Goal: Find contact information: Find contact information

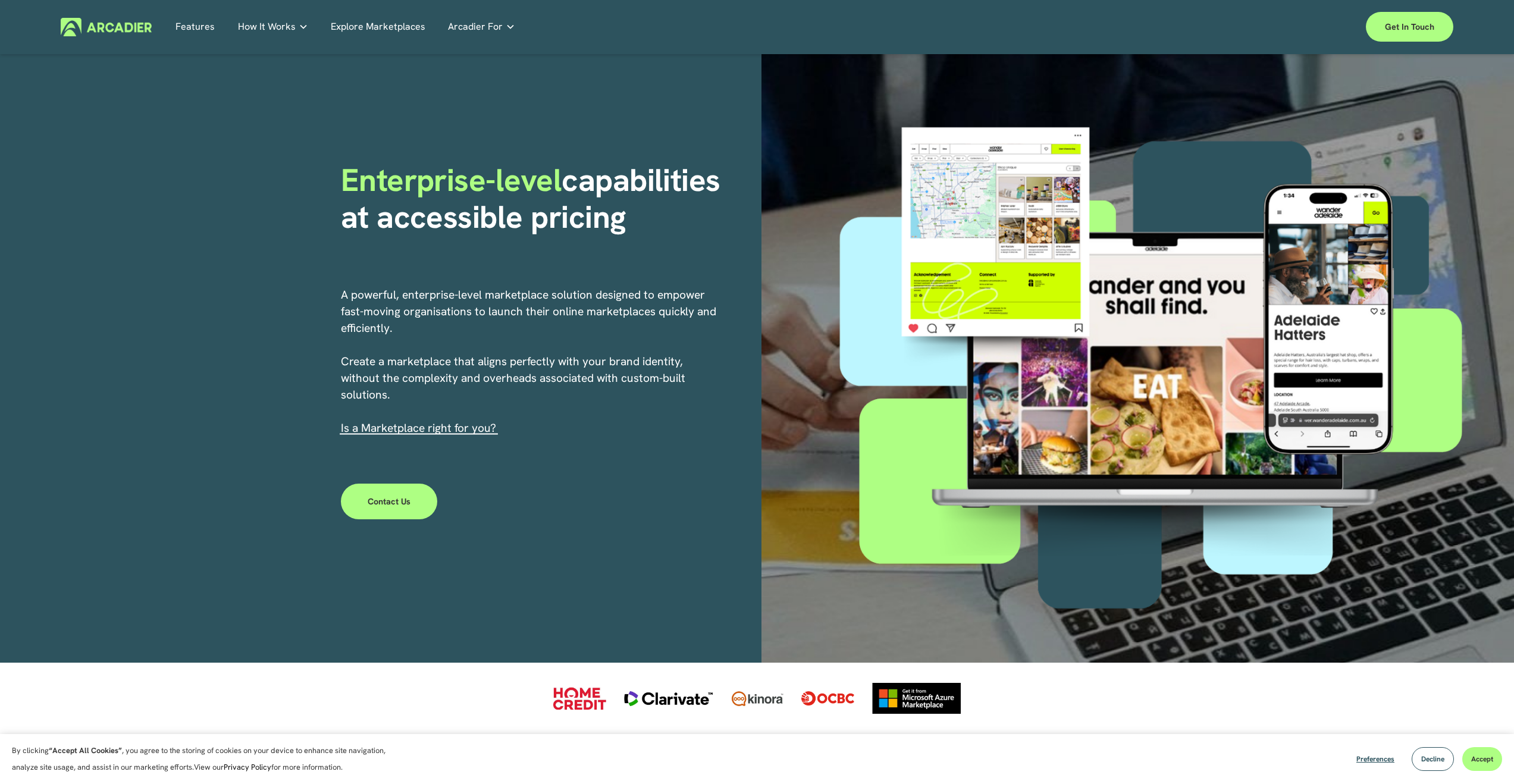
click at [367, 28] on link "Explore Marketplaces" at bounding box center [378, 27] width 95 height 18
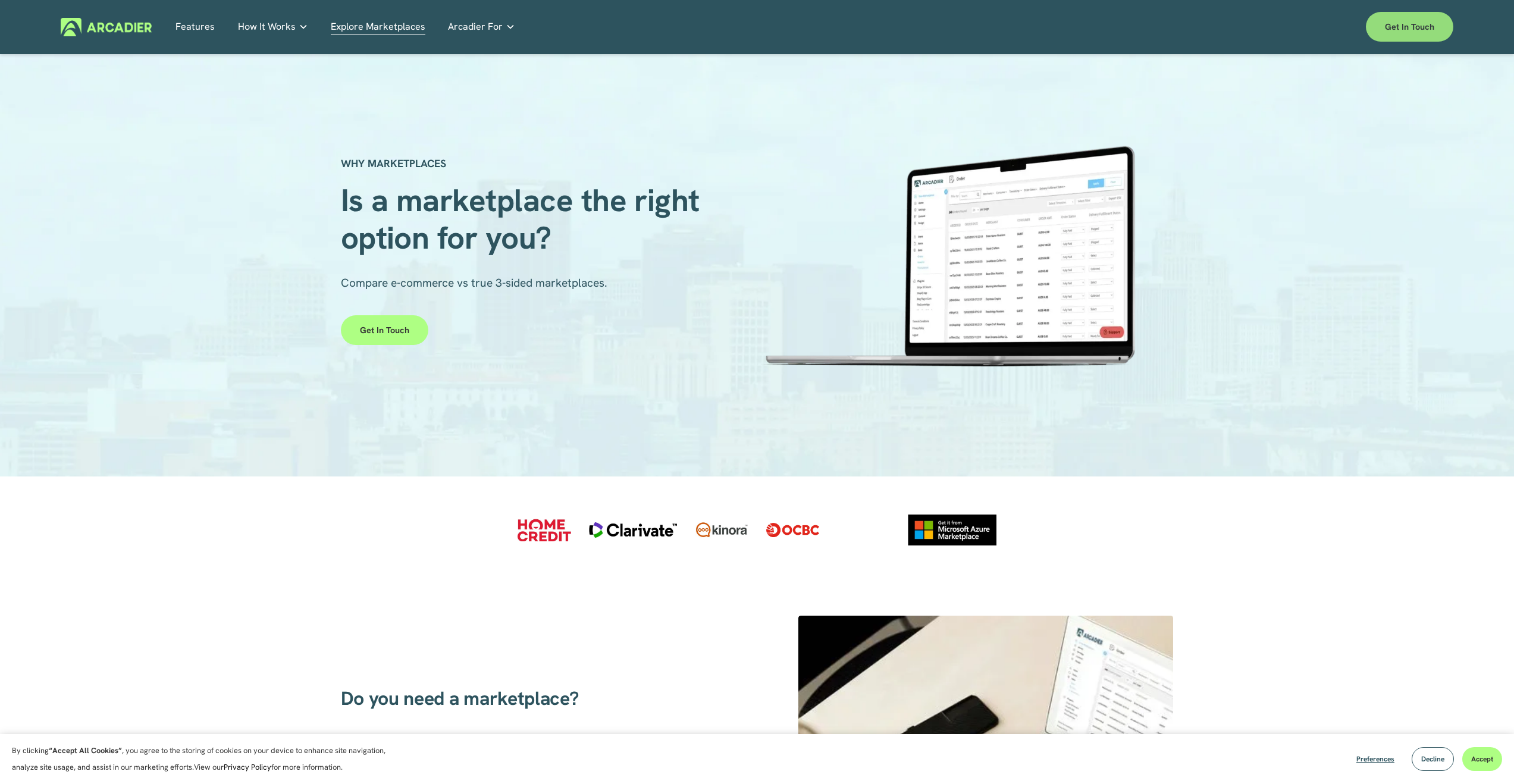
click at [1434, 26] on link "Get in touch" at bounding box center [1409, 26] width 87 height 30
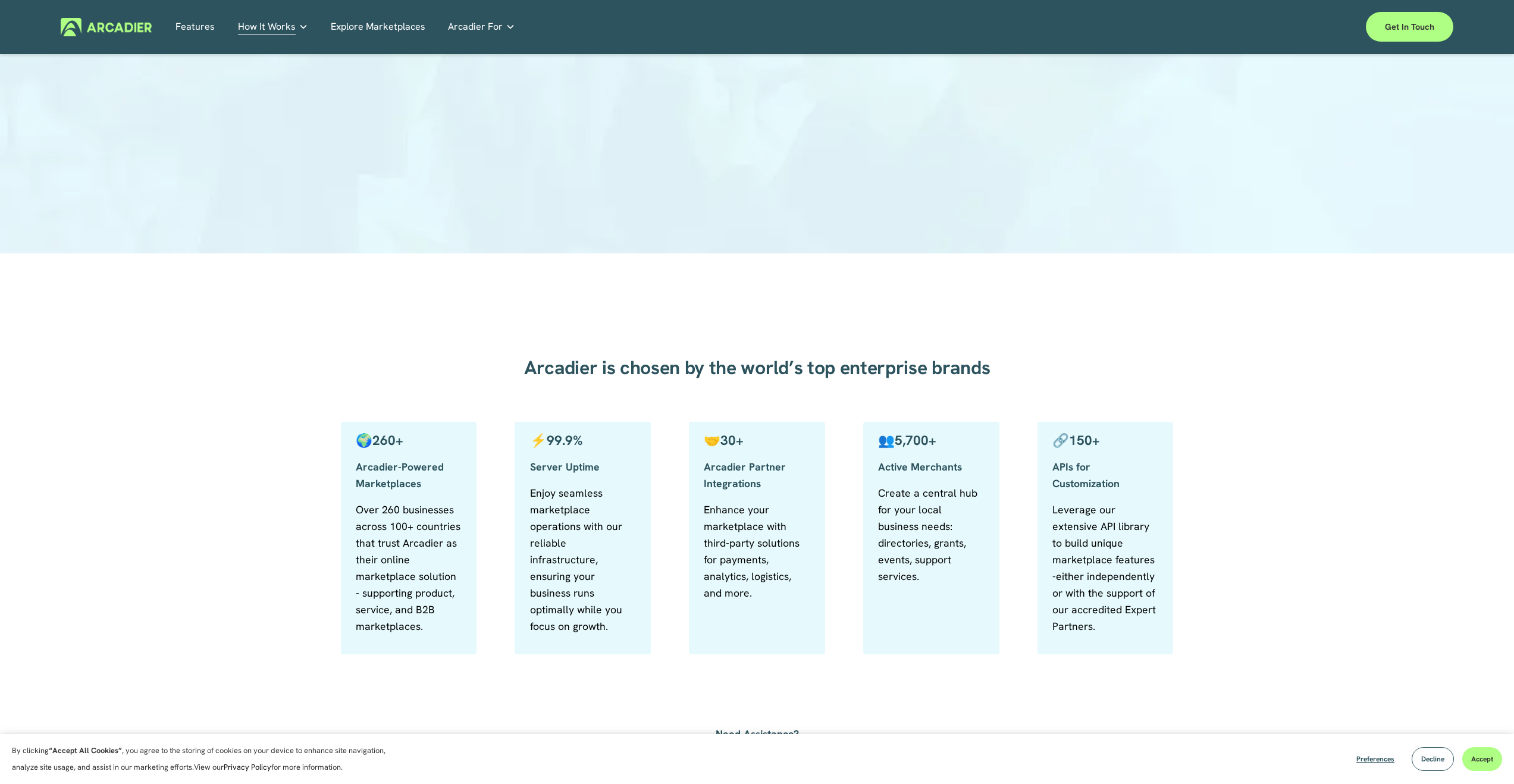
scroll to position [355, 0]
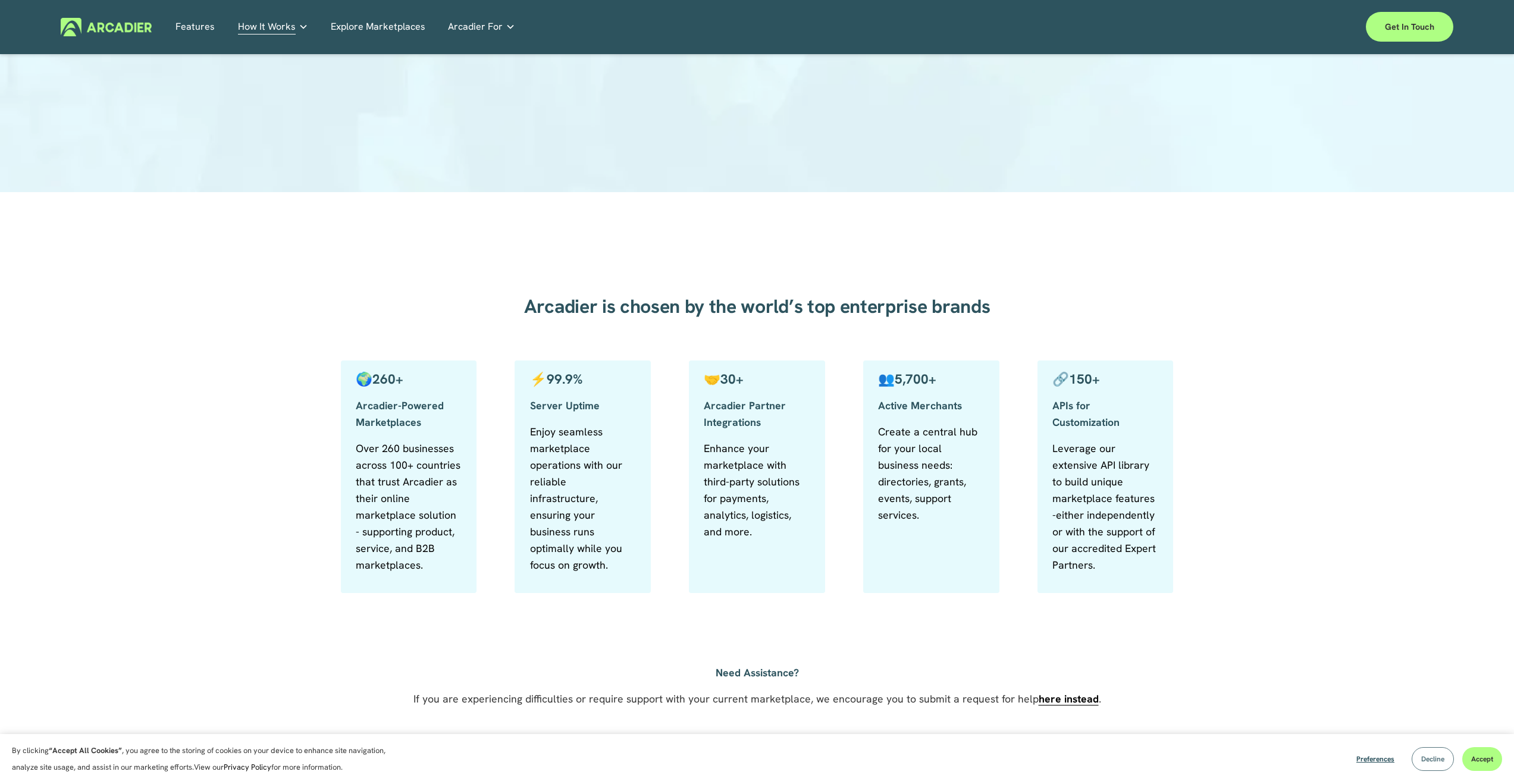
click at [1429, 757] on span "Decline" at bounding box center [1433, 759] width 24 height 9
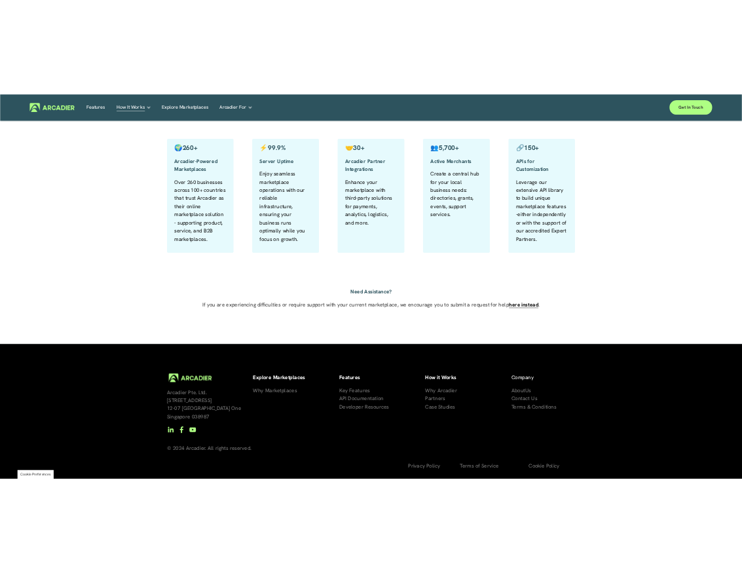
scroll to position [0, 0]
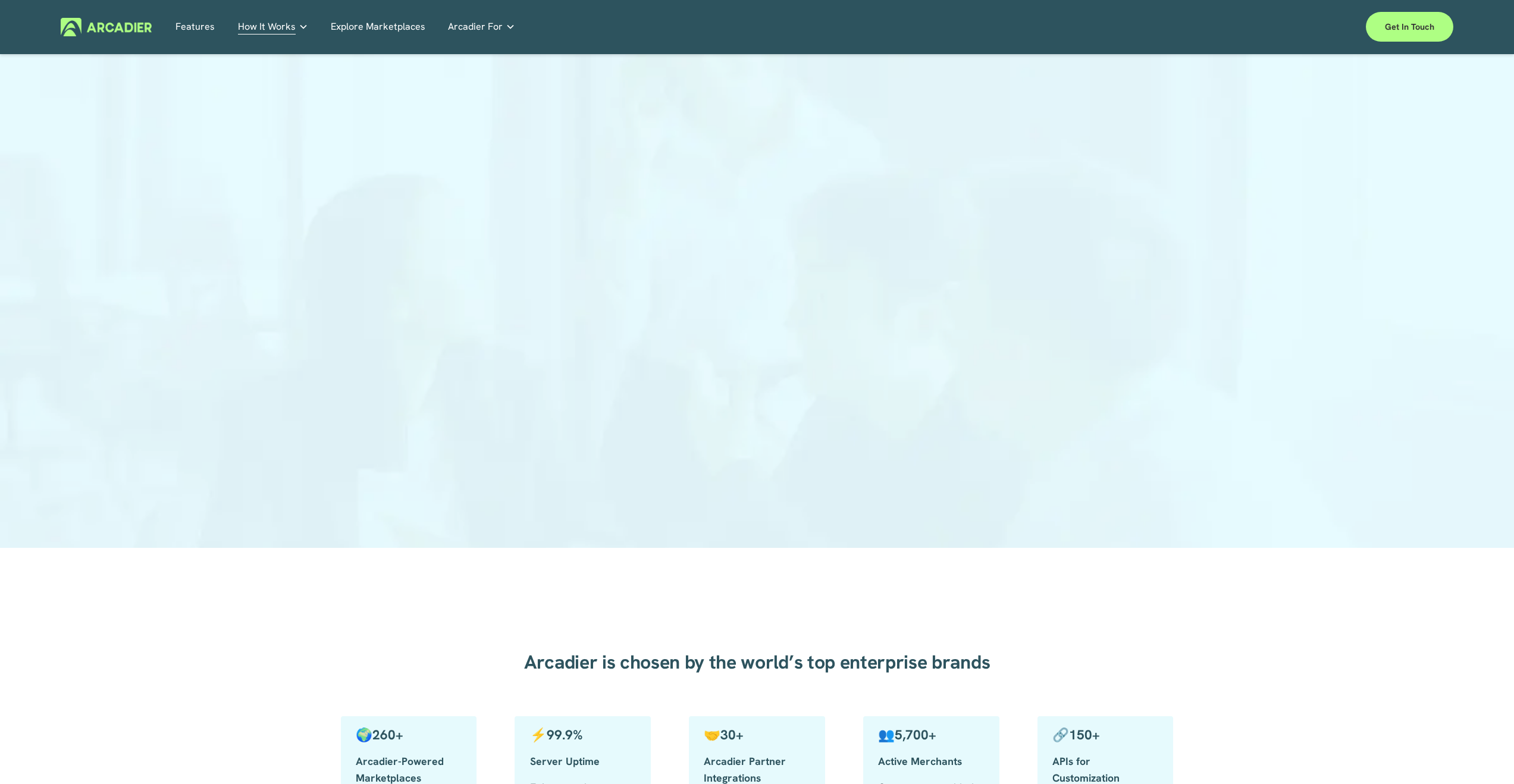
click at [498, 26] on link "Arcadier For" at bounding box center [482, 27] width 67 height 18
